Goal: Task Accomplishment & Management: Manage account settings

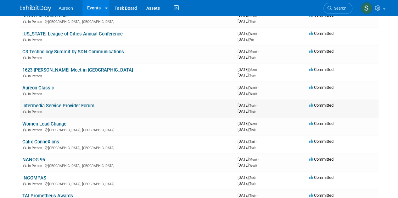
scroll to position [335, 0]
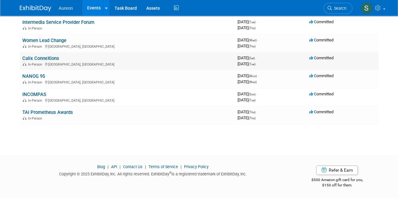
click at [160, 58] on td "Calix ConneXions In-Person [GEOGRAPHIC_DATA], [GEOGRAPHIC_DATA]" at bounding box center [127, 61] width 215 height 18
click at [39, 57] on link "Calix ConneXions" at bounding box center [40, 59] width 37 height 6
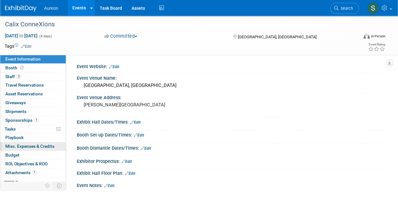
click at [17, 146] on span "Misc. Expenses & Credits 0" at bounding box center [29, 146] width 49 height 5
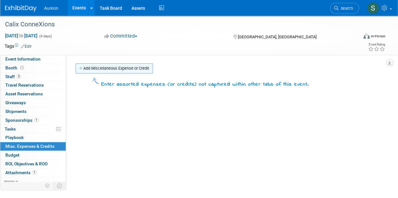
click at [125, 69] on link "Add Miscellaneous Expense or Credit" at bounding box center [113, 69] width 77 height 10
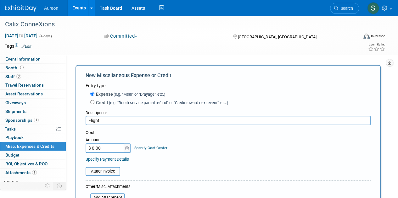
type input "Flight"
click at [103, 149] on input "$ 0.00" at bounding box center [105, 148] width 39 height 9
type input "$ 558.37"
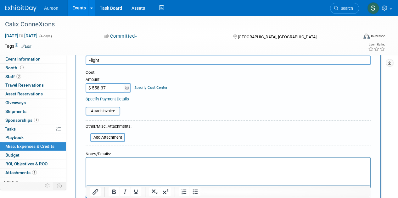
scroll to position [63, 0]
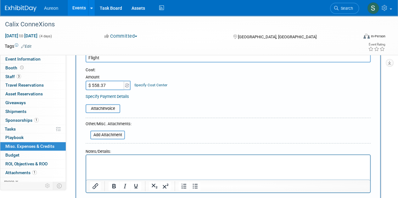
click at [134, 164] on html at bounding box center [228, 159] width 284 height 9
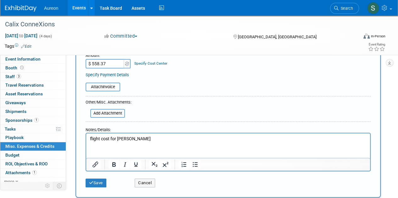
scroll to position [94, 0]
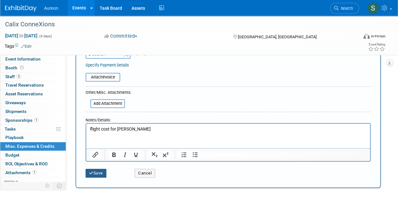
click at [95, 172] on button "Save" at bounding box center [96, 173] width 21 height 9
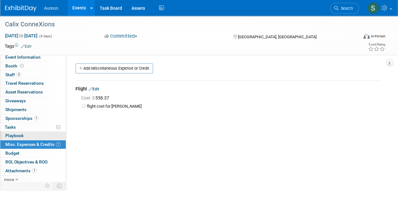
scroll to position [3, 0]
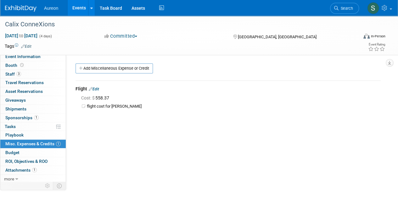
click at [14, 10] on img at bounding box center [20, 8] width 31 height 6
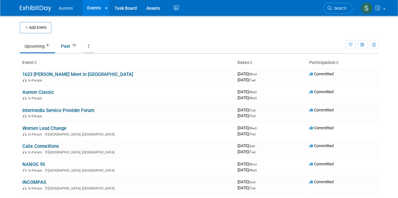
click at [91, 47] on link at bounding box center [88, 46] width 11 height 12
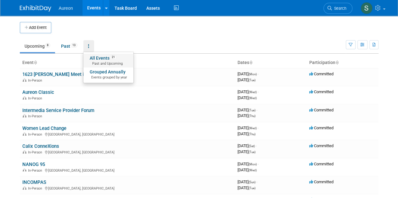
click at [109, 63] on span "Past and Upcoming" at bounding box center [108, 63] width 37 height 5
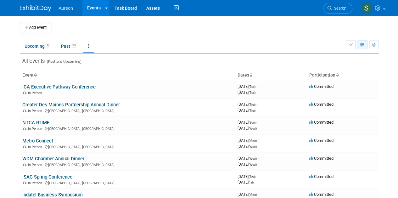
click at [362, 44] on icon "button" at bounding box center [362, 45] width 5 height 4
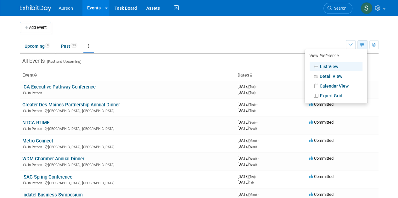
click at [361, 45] on icon "button" at bounding box center [362, 45] width 5 height 4
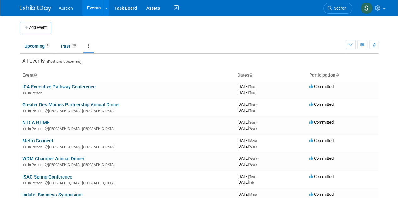
drag, startPoint x: 70, startPoint y: 86, endPoint x: 150, endPoint y: 74, distance: 80.5
click at [150, 74] on th "Event" at bounding box center [127, 75] width 215 height 11
click at [42, 84] on link "ICA Executive Pathway Conference" at bounding box center [58, 87] width 73 height 6
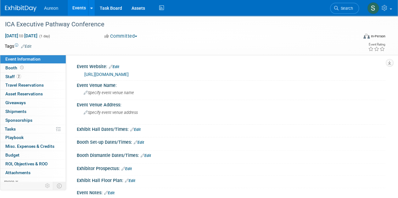
click at [27, 45] on link "Edit" at bounding box center [26, 46] width 10 height 4
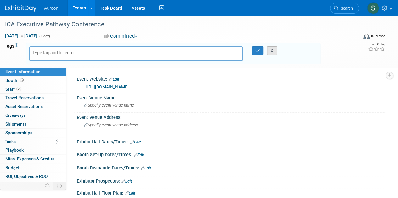
click at [268, 51] on button "X" at bounding box center [272, 51] width 10 height 9
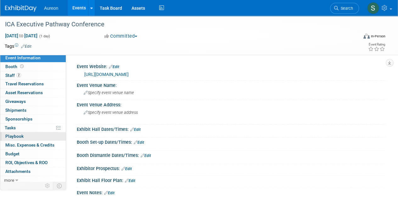
scroll to position [3, 0]
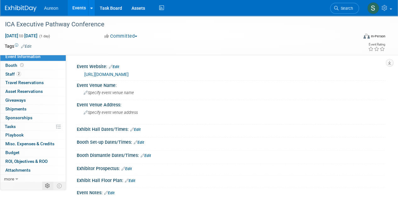
click at [50, 186] on td at bounding box center [47, 186] width 11 height 8
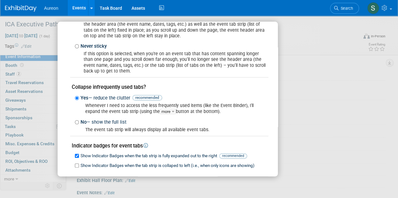
scroll to position [84, 0]
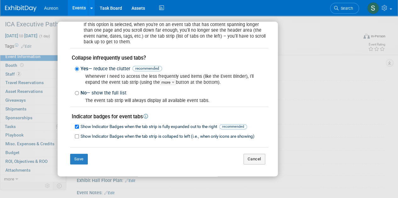
click at [252, 165] on div "My Event Page and Tab Strip Preferences Event page header and event tabs positi…" at bounding box center [167, 60] width 201 height 226
click at [251, 160] on button "Cancel" at bounding box center [254, 159] width 22 height 11
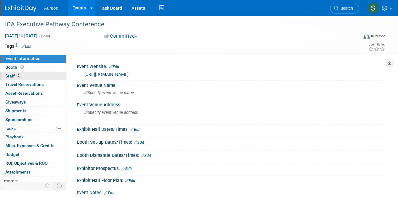
scroll to position [0, 0]
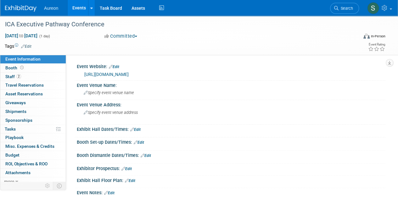
drag, startPoint x: 41, startPoint y: 0, endPoint x: 245, endPoint y: 38, distance: 207.2
click at [261, 38] on div "Jan 14, 2025 to Jan 14, 2025 (1 day) Jan 14, 2025 to Jan 14, 2025 Committed Com…" at bounding box center [195, 37] width 390 height 9
click at [23, 5] on link at bounding box center [24, 5] width 39 height 5
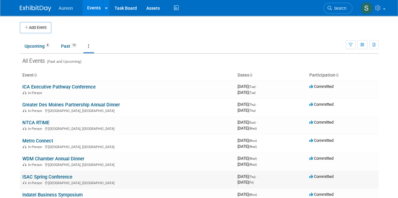
click at [214, 175] on td "ISAC Spring Conference In-Person Des Moines, IA" at bounding box center [127, 180] width 215 height 18
click at [66, 175] on link "ISAC Spring Conference" at bounding box center [47, 178] width 50 height 6
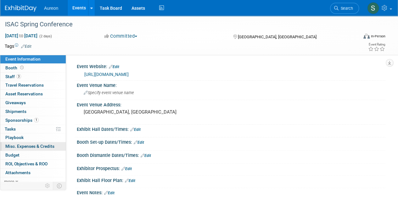
click at [40, 146] on span "Misc. Expenses & Credits 0" at bounding box center [29, 146] width 49 height 5
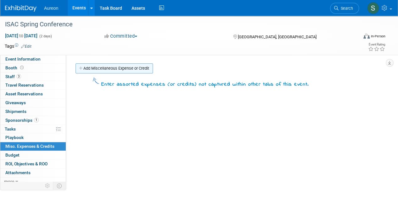
click at [123, 66] on link "Add Miscellaneous Expense or Credit" at bounding box center [113, 69] width 77 height 10
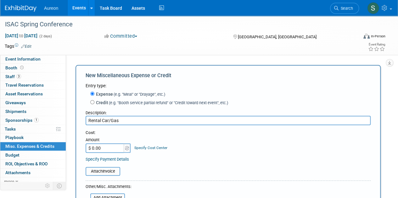
type input "Rental Car/Gas"
click at [104, 147] on input "$ 0.00" at bounding box center [105, 148] width 39 height 9
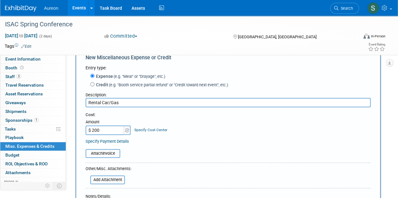
scroll to position [63, 0]
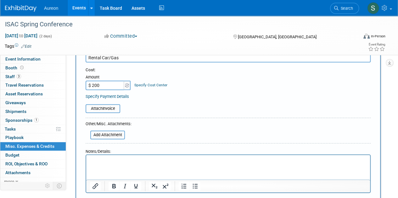
type input "$ 200.00"
click at [110, 164] on html at bounding box center [228, 159] width 284 height 9
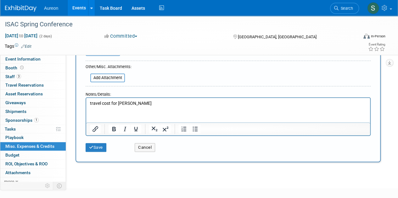
scroll to position [126, 0]
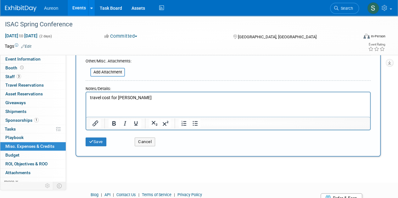
click at [90, 134] on div "Save" at bounding box center [105, 140] width 49 height 13
click at [93, 139] on button "Save" at bounding box center [96, 142] width 21 height 9
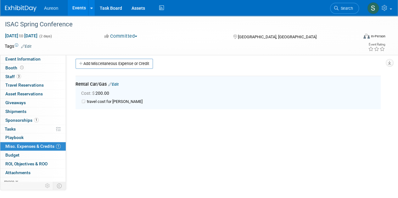
scroll to position [0, 0]
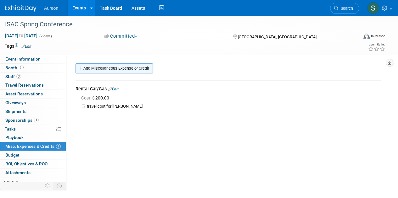
click at [94, 69] on link "Add Miscellaneous Expense or Credit" at bounding box center [113, 69] width 77 height 10
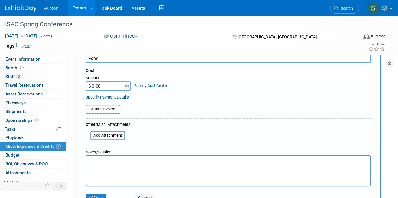
scroll to position [63, 0]
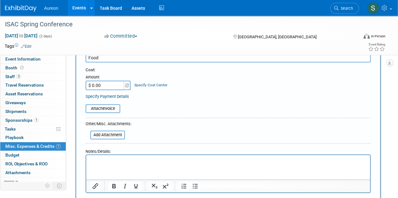
type input "Food"
click at [106, 89] on input "$ 0.00" at bounding box center [105, 85] width 39 height 9
type input "$ 20.00"
click at [99, 164] on html at bounding box center [228, 159] width 284 height 9
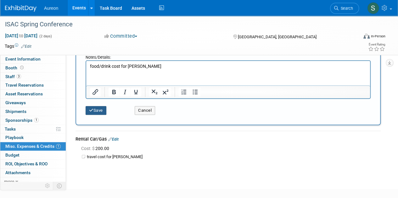
click at [103, 111] on button "Save" at bounding box center [96, 110] width 21 height 9
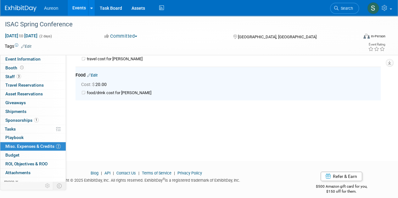
scroll to position [0, 0]
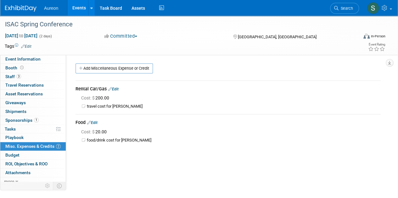
click at [20, 11] on img at bounding box center [20, 8] width 31 height 6
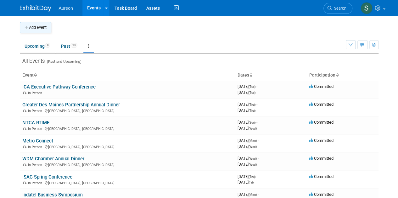
click at [33, 24] on button "Add Event" at bounding box center [35, 27] width 31 height 11
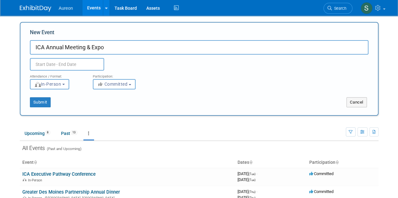
type input "ICA Annual Meeting & Expo"
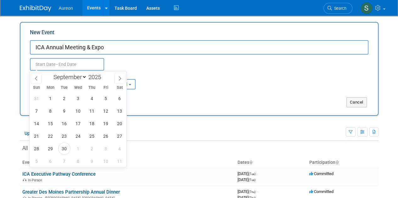
click at [45, 60] on input "text" at bounding box center [67, 64] width 74 height 13
click at [84, 78] on select "January February March April May June July August September October November De…" at bounding box center [69, 77] width 36 height 8
select select "2"
click at [51, 73] on select "January February March April May June July August September October November De…" at bounding box center [69, 77] width 36 height 8
click at [51, 149] on span "24" at bounding box center [50, 149] width 12 height 12
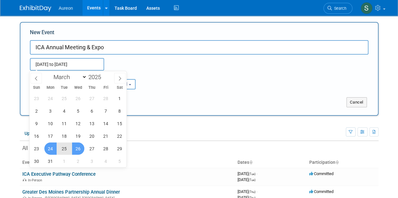
click at [77, 148] on span "26" at bounding box center [78, 149] width 12 height 12
type input "[DATE] to [DATE]"
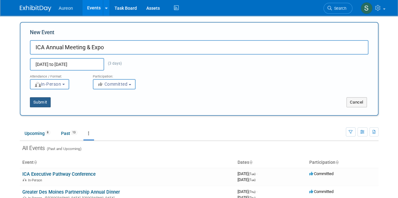
click at [36, 99] on button "Submit" at bounding box center [40, 102] width 21 height 10
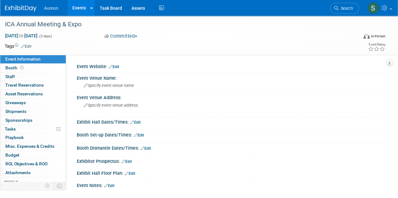
click at [116, 66] on link "Edit" at bounding box center [114, 67] width 10 height 4
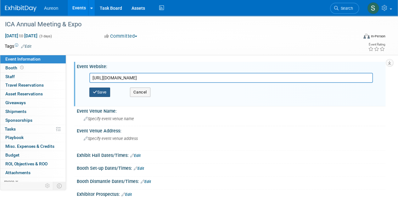
type input "[URL][DOMAIN_NAME]"
click at [104, 90] on button "Save" at bounding box center [99, 92] width 21 height 9
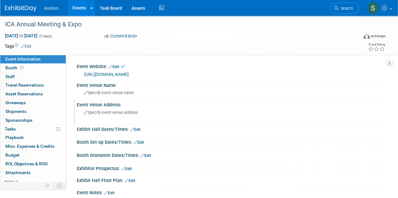
click at [109, 111] on span "Specify event venue address" at bounding box center [111, 112] width 54 height 5
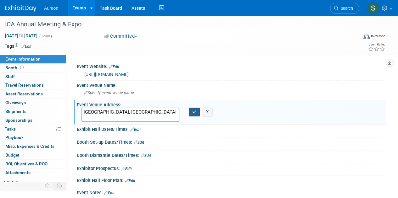
type textarea "[GEOGRAPHIC_DATA], [GEOGRAPHIC_DATA]"
click at [199, 111] on button "button" at bounding box center [194, 112] width 11 height 9
